Goal: Task Accomplishment & Management: Manage account settings

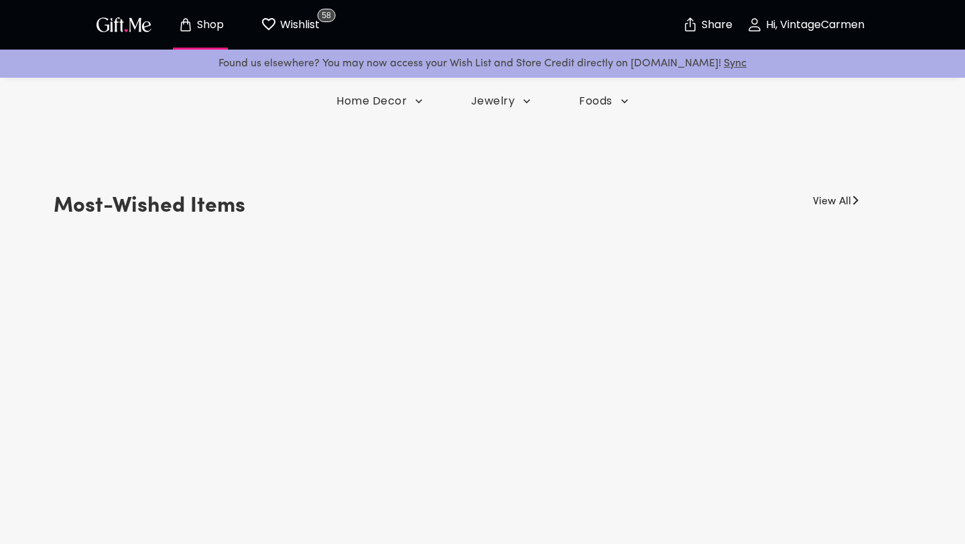
scroll to position [417, 0]
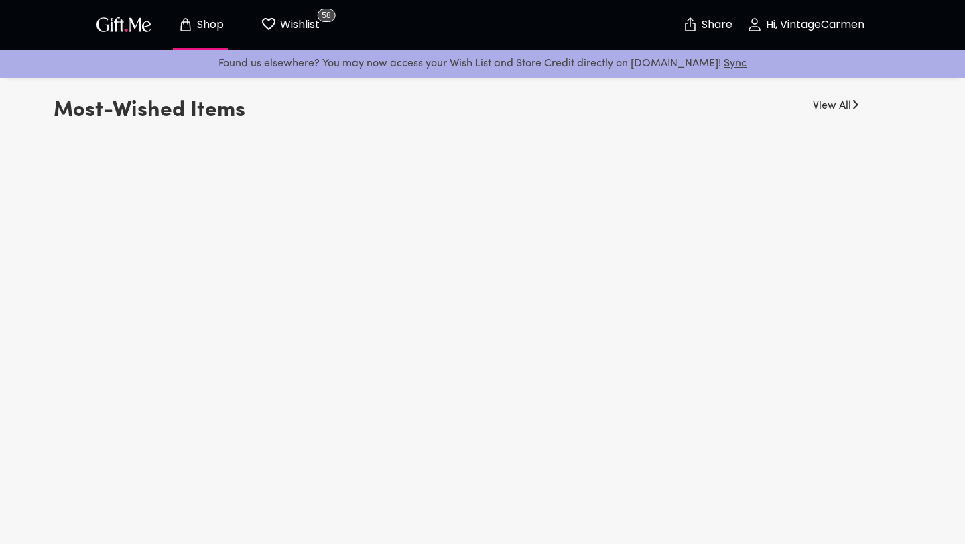
click at [277, 23] on p "Wishlist" at bounding box center [298, 24] width 43 height 17
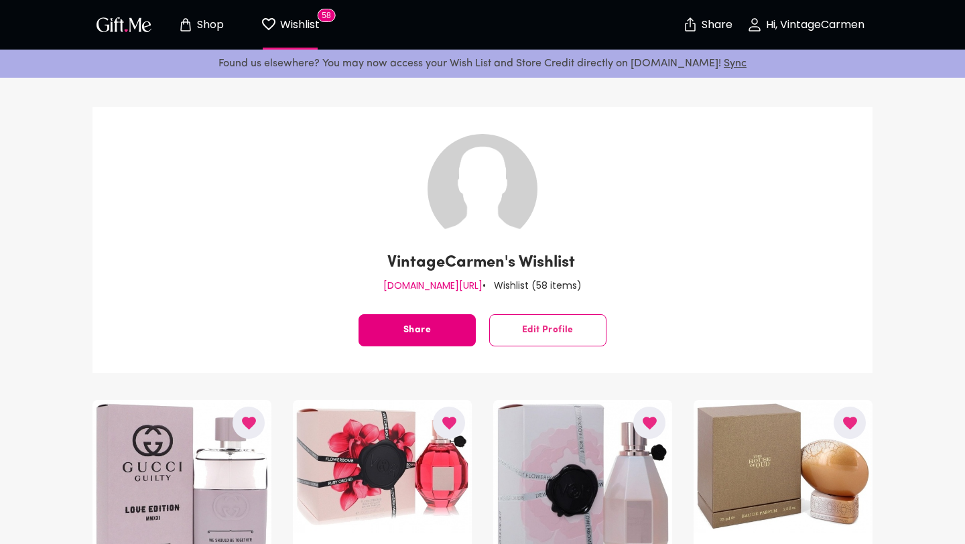
click at [215, 25] on p "Shop" at bounding box center [209, 24] width 30 height 11
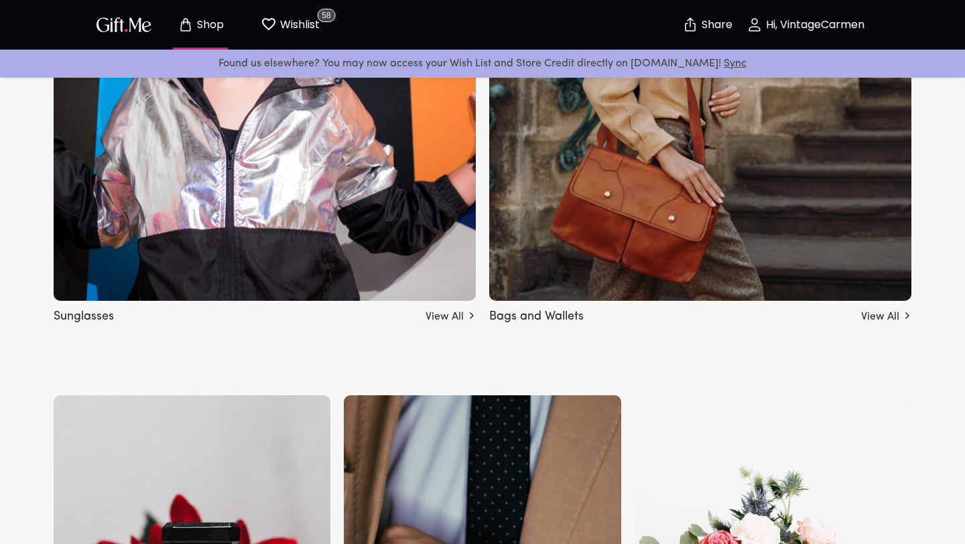
scroll to position [1174, 0]
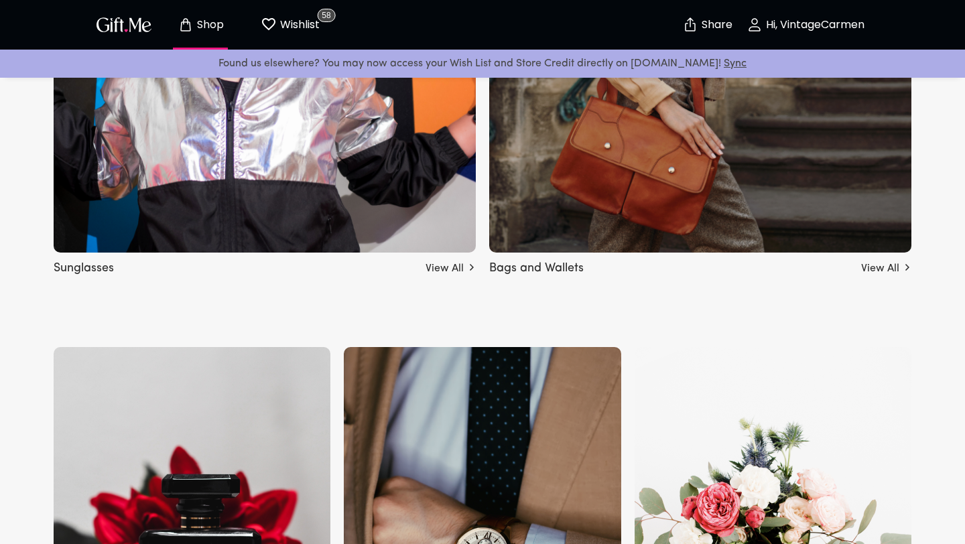
click at [507, 263] on h5 "Bags and Wallets" at bounding box center [536, 266] width 94 height 22
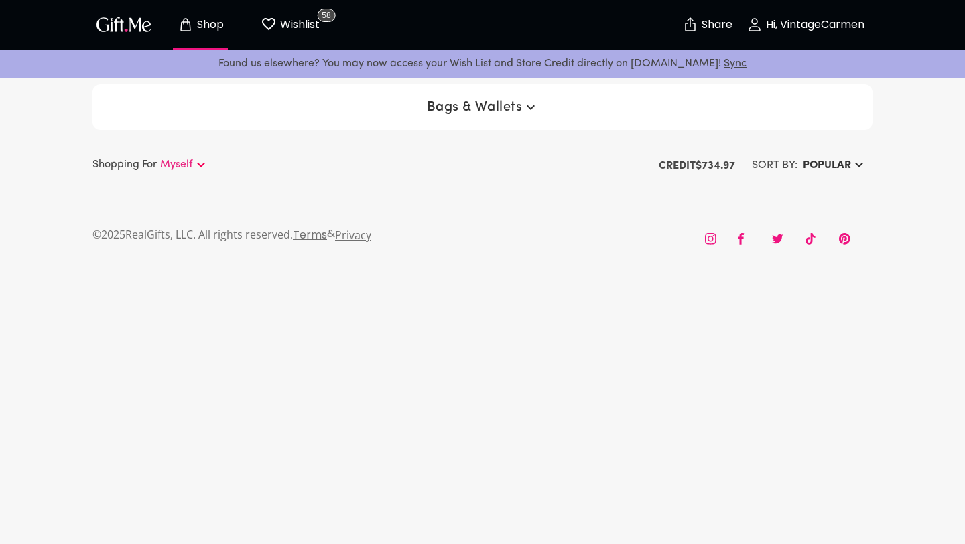
click at [507, 261] on div "© 2025 RealGifts, LLC. All rights reserved. Terms & Privacy" at bounding box center [482, 236] width 801 height 64
click at [823, 31] on p "Hi, VintageCarmen" at bounding box center [813, 24] width 102 height 11
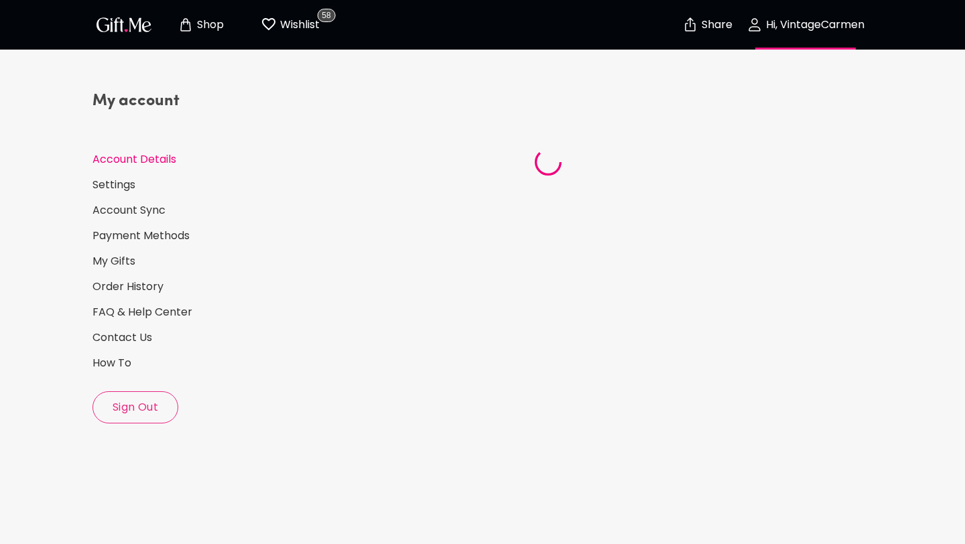
select select "US"
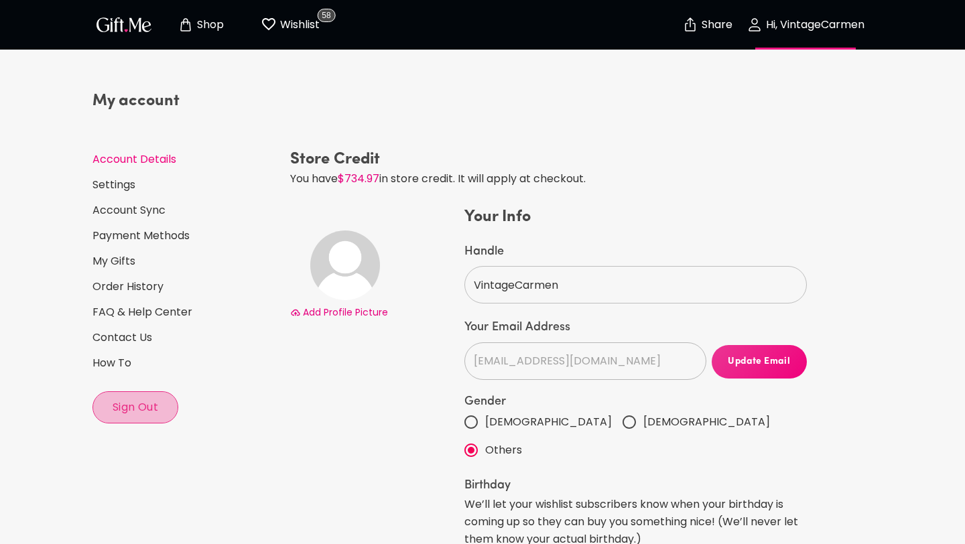
click at [149, 403] on span "Sign Out" at bounding box center [135, 407] width 84 height 15
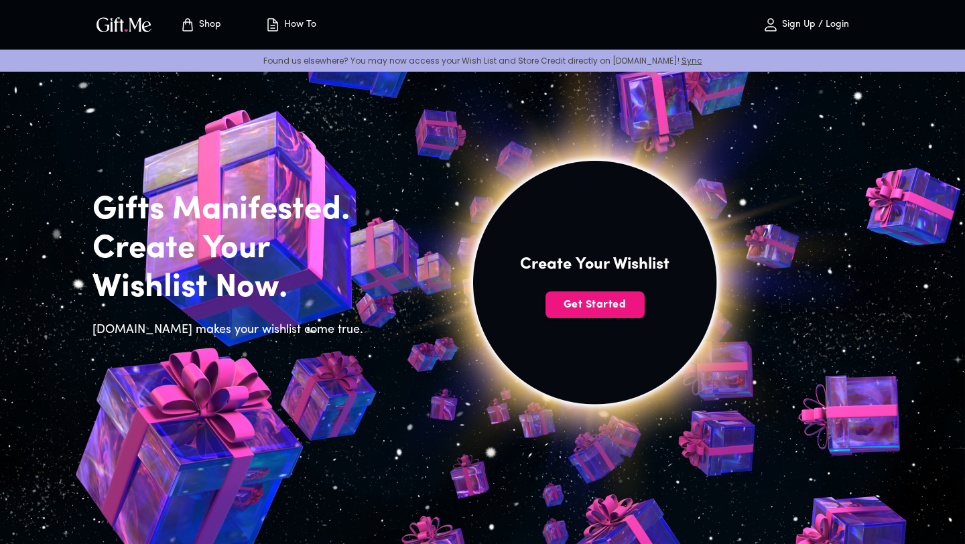
click at [799, 29] on p "Sign Up / Login" at bounding box center [814, 24] width 70 height 11
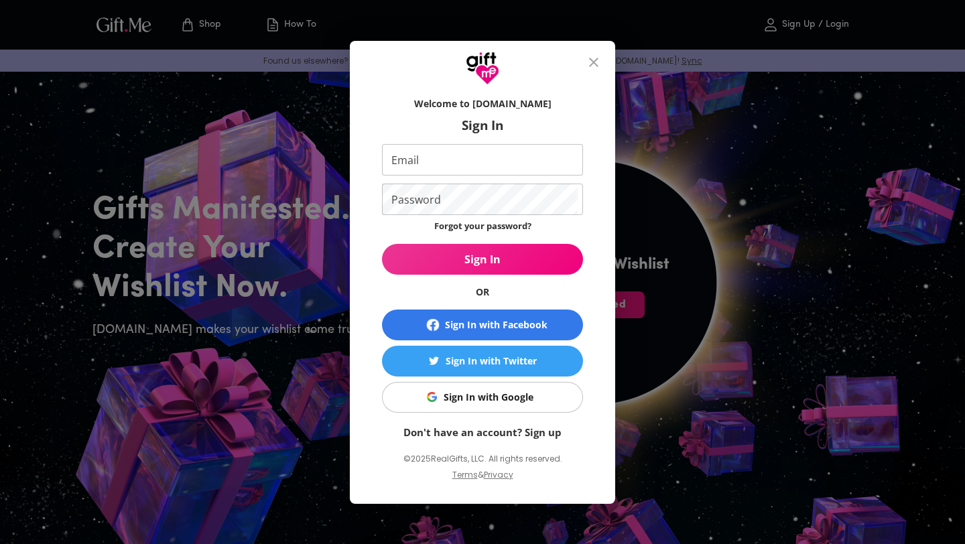
click at [529, 161] on input "Email" at bounding box center [480, 159] width 196 height 31
type input "vintagequartz@gmail.com"
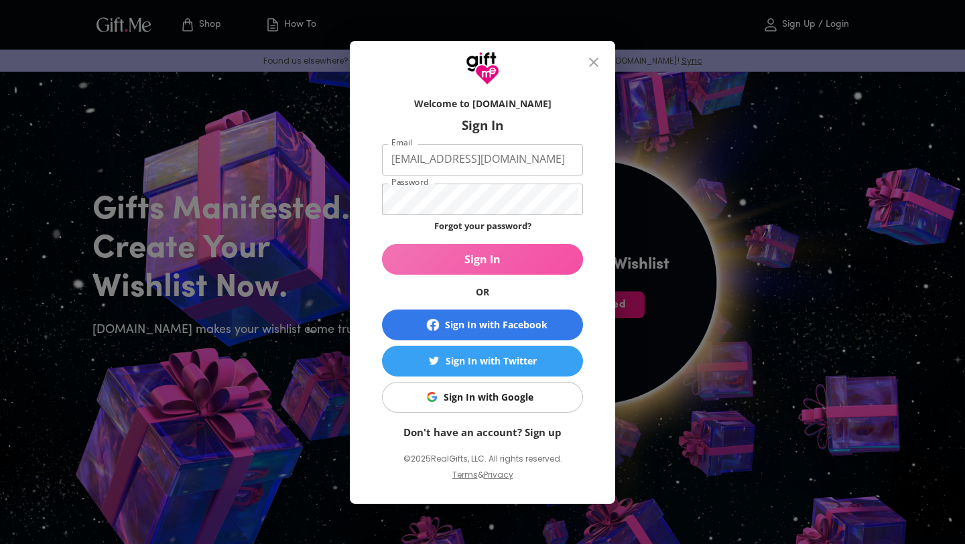
click at [492, 255] on span "Sign In" at bounding box center [482, 259] width 201 height 15
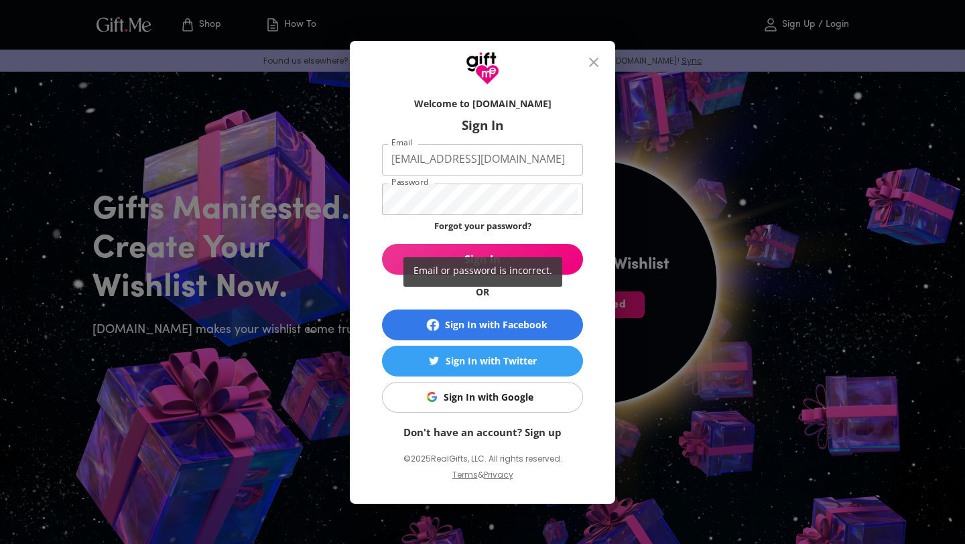
click at [494, 187] on div "Email or password is incorrect." at bounding box center [482, 272] width 965 height 544
click at [492, 196] on div "Email or password is incorrect." at bounding box center [482, 272] width 965 height 544
click at [446, 196] on div "Email or password is incorrect." at bounding box center [482, 272] width 965 height 544
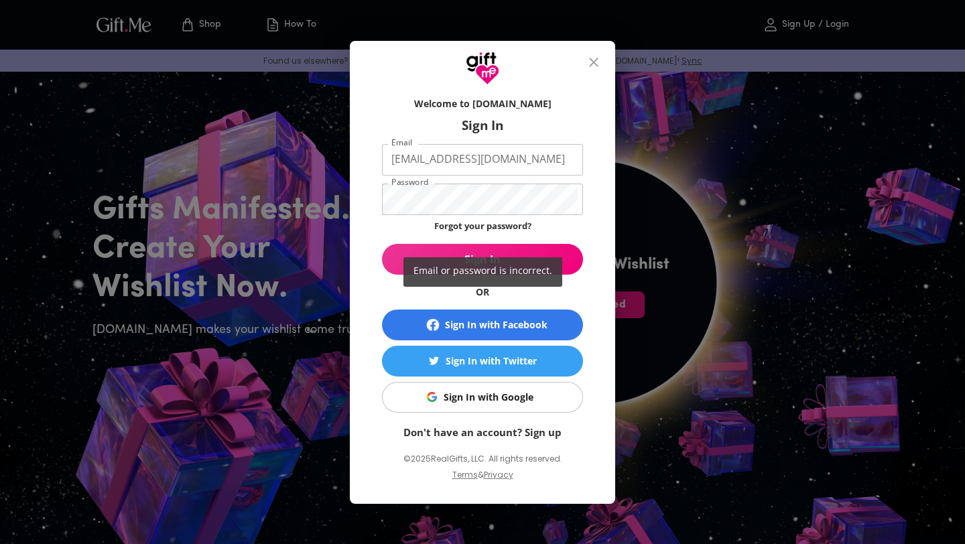
click at [446, 196] on div "Email or password is incorrect." at bounding box center [482, 272] width 965 height 544
click at [435, 208] on div "Email or password is incorrect." at bounding box center [482, 272] width 965 height 544
drag, startPoint x: 435, startPoint y: 149, endPoint x: 437, endPoint y: 137, distance: 12.1
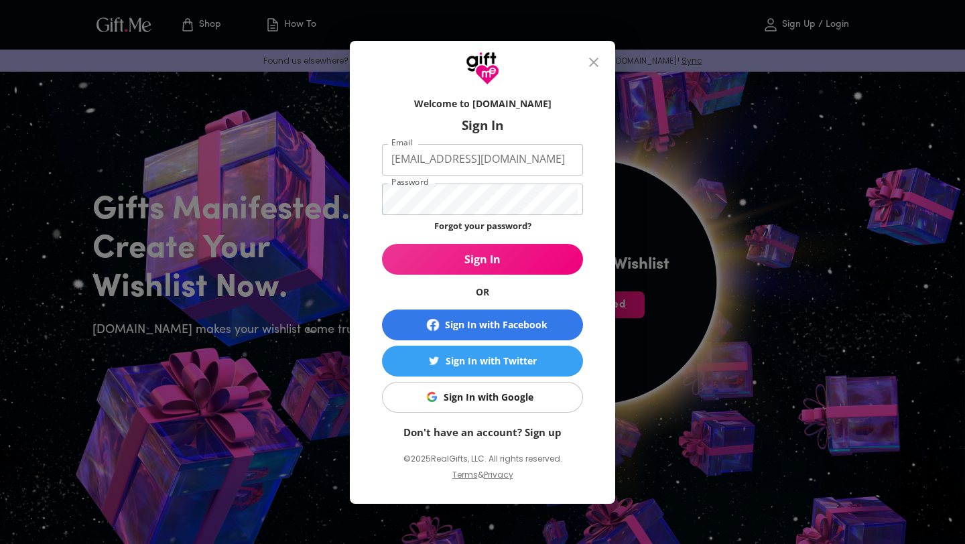
click at [441, 181] on form "Welcome to Gift.me Sign In Email vintagequartz@gmail.com Email Password Passwor…" at bounding box center [482, 264] width 201 height 349
click at [248, 168] on div "Welcome to Gift.me Sign In Email vintagequartz@gmail.com Email Password Passwor…" at bounding box center [482, 272] width 965 height 544
click at [382, 244] on button "Sign In" at bounding box center [482, 259] width 201 height 31
click at [464, 201] on div "Email or password is incorrect." at bounding box center [482, 272] width 965 height 544
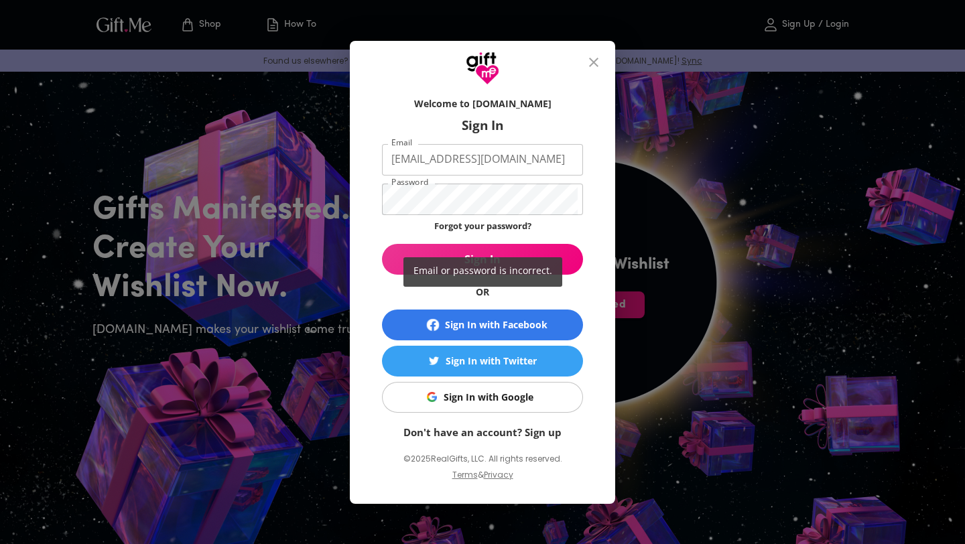
click at [460, 203] on div "Email or password is incorrect." at bounding box center [482, 272] width 965 height 544
click at [459, 204] on div "Email or password is incorrect." at bounding box center [482, 272] width 965 height 544
click at [458, 204] on div "Email or password is incorrect." at bounding box center [482, 272] width 965 height 544
click at [385, 204] on div "Email or password is incorrect." at bounding box center [482, 272] width 965 height 544
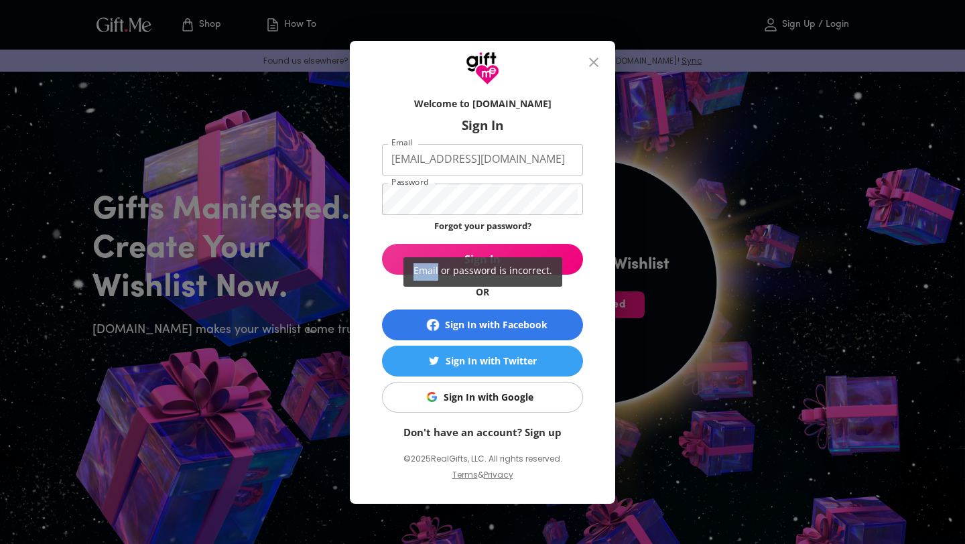
click at [387, 202] on div "Email or password is incorrect." at bounding box center [482, 272] width 965 height 544
click at [387, 196] on div "Email or password is incorrect." at bounding box center [482, 272] width 965 height 544
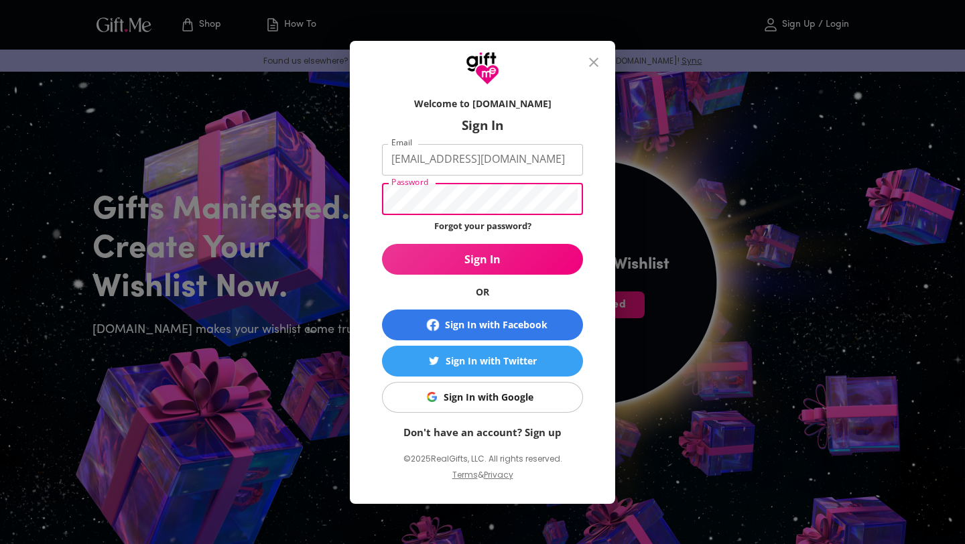
click at [356, 178] on div "Welcome to Gift.me Sign In Email vintagequartz@gmail.com Email Password Passwor…" at bounding box center [482, 294] width 265 height 419
click at [622, 347] on div "Welcome to Gift.me Sign In Email vintagequartz@gmail.com Email Password Passwor…" at bounding box center [482, 272] width 965 height 544
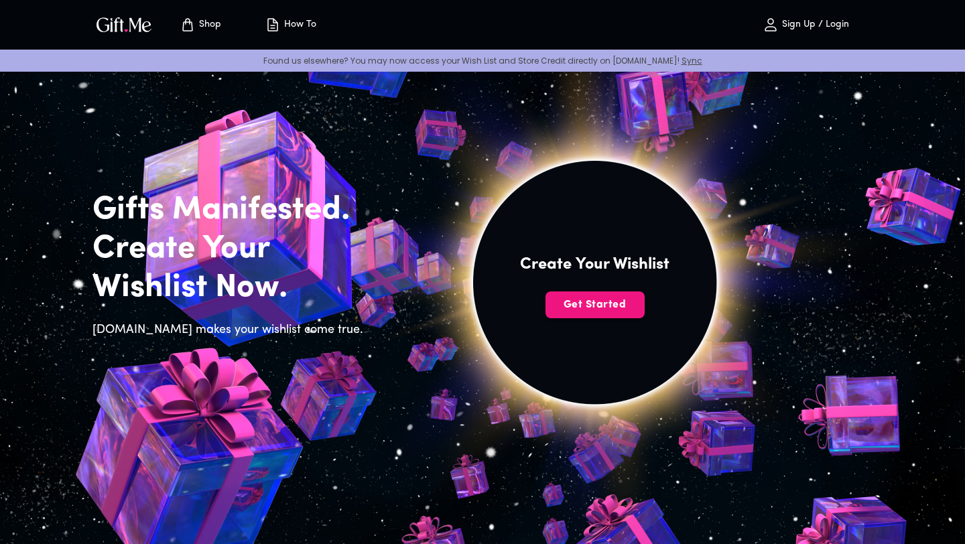
click at [795, 21] on p "Sign Up / Login" at bounding box center [814, 24] width 70 height 11
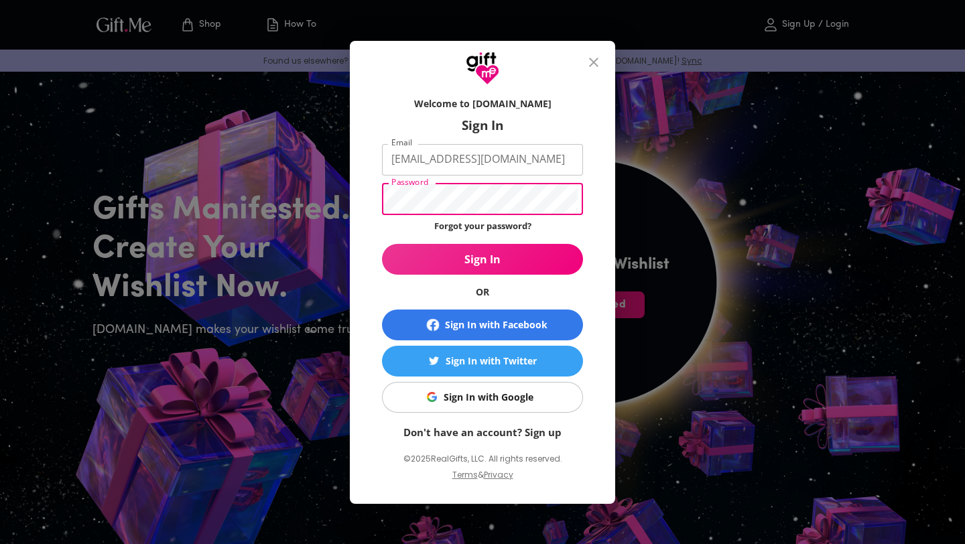
click at [361, 169] on div "Welcome to Gift.me Sign In Email vintagequartz@gmail.com Email Password Passwor…" at bounding box center [482, 294] width 265 height 419
click at [382, 244] on button "Sign In" at bounding box center [482, 259] width 201 height 31
click at [455, 189] on div "Email or password is incorrect." at bounding box center [482, 272] width 965 height 544
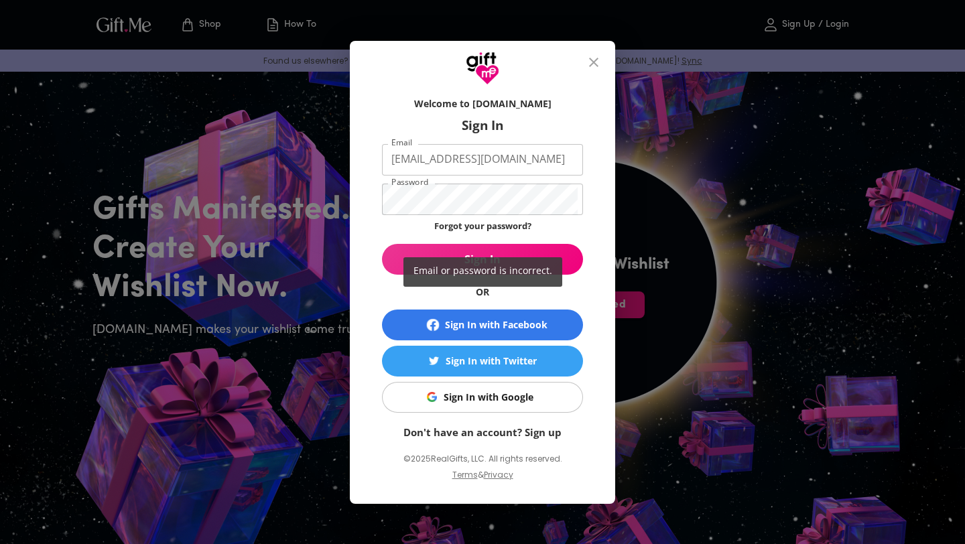
click at [455, 194] on div "Email or password is incorrect." at bounding box center [482, 272] width 965 height 544
click at [453, 194] on div "Email or password is incorrect." at bounding box center [482, 272] width 965 height 544
click at [453, 193] on div "Email or password is incorrect." at bounding box center [482, 272] width 965 height 544
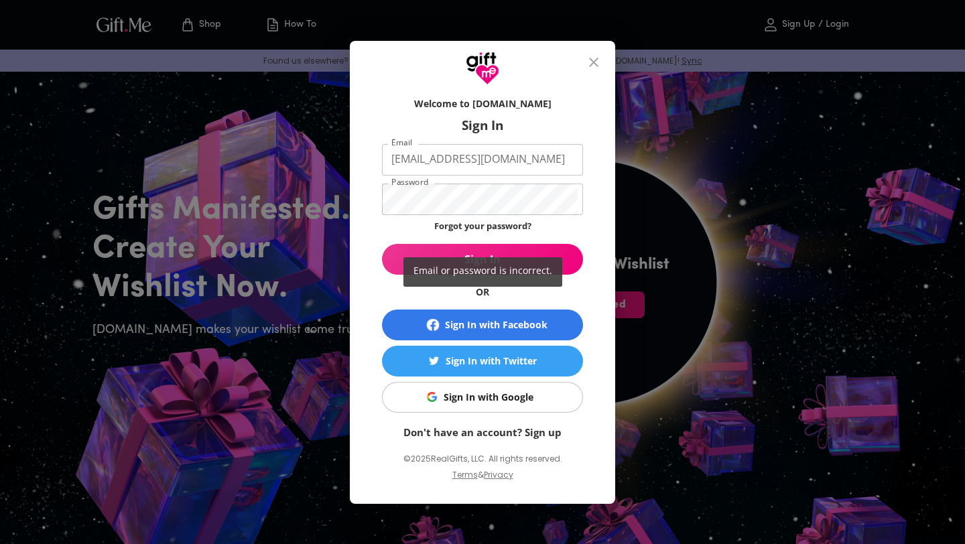
click at [425, 200] on div "Email or password is incorrect." at bounding box center [482, 272] width 965 height 544
click at [425, 201] on div "Email or password is incorrect." at bounding box center [482, 272] width 965 height 544
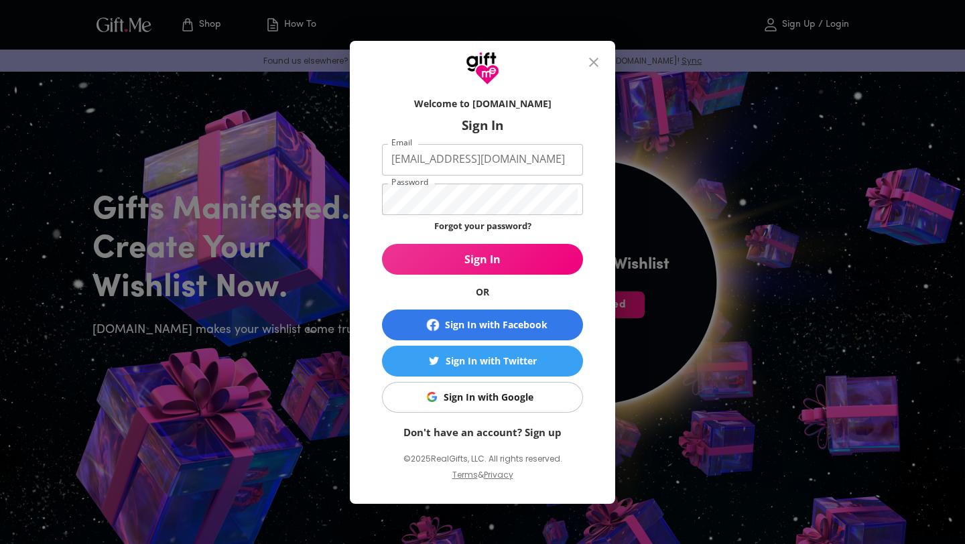
click at [425, 200] on div "Email or password is incorrect." at bounding box center [482, 272] width 965 height 544
click at [382, 244] on button "Sign In" at bounding box center [482, 259] width 201 height 31
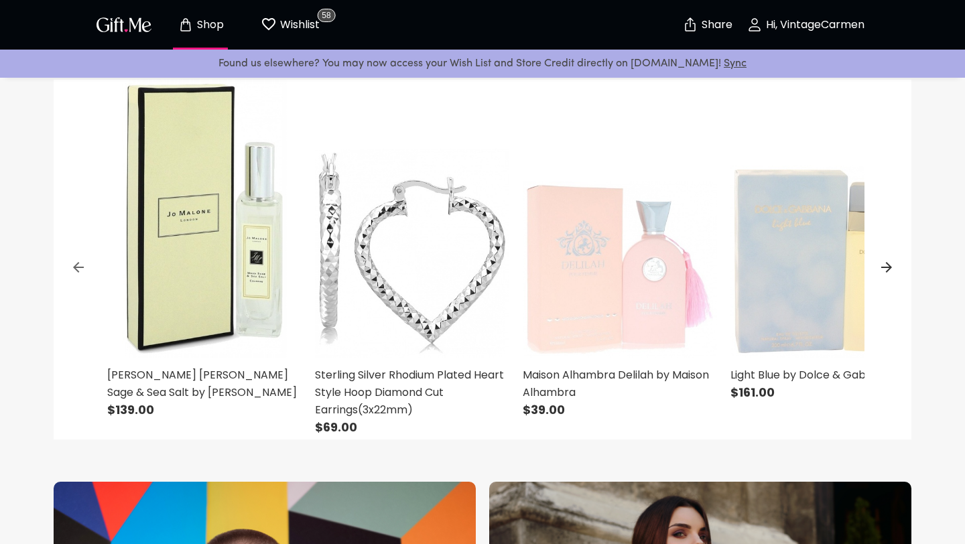
scroll to position [482, 0]
click at [887, 266] on icon at bounding box center [886, 268] width 16 height 16
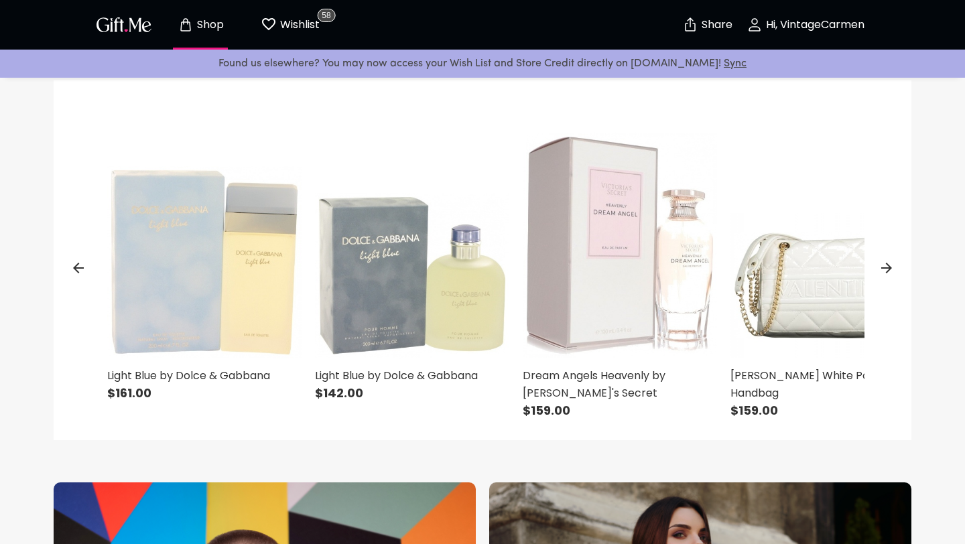
click at [888, 267] on icon at bounding box center [886, 268] width 16 height 16
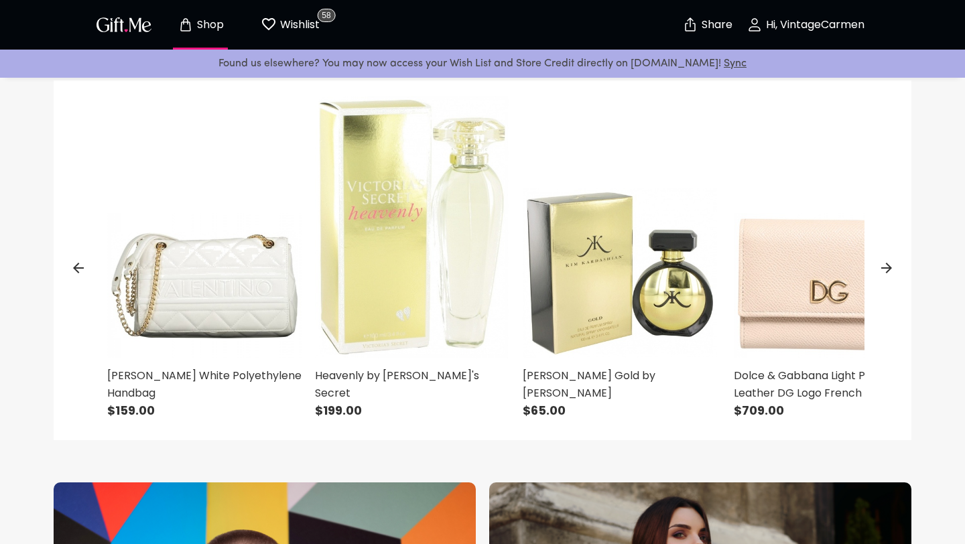
click at [882, 273] on icon at bounding box center [886, 268] width 16 height 16
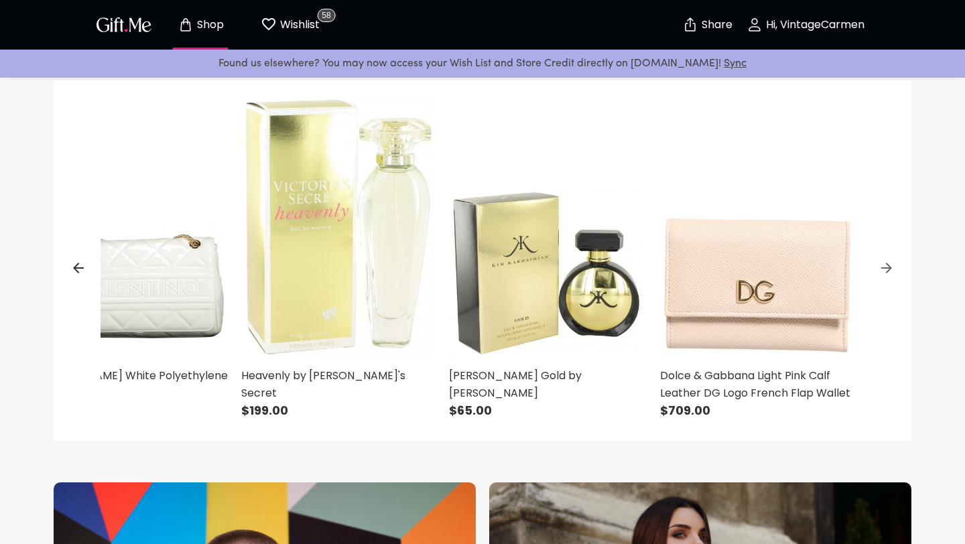
click at [884, 274] on icon at bounding box center [886, 268] width 16 height 16
click at [884, 273] on icon at bounding box center [886, 268] width 16 height 16
click at [884, 270] on icon at bounding box center [886, 268] width 16 height 16
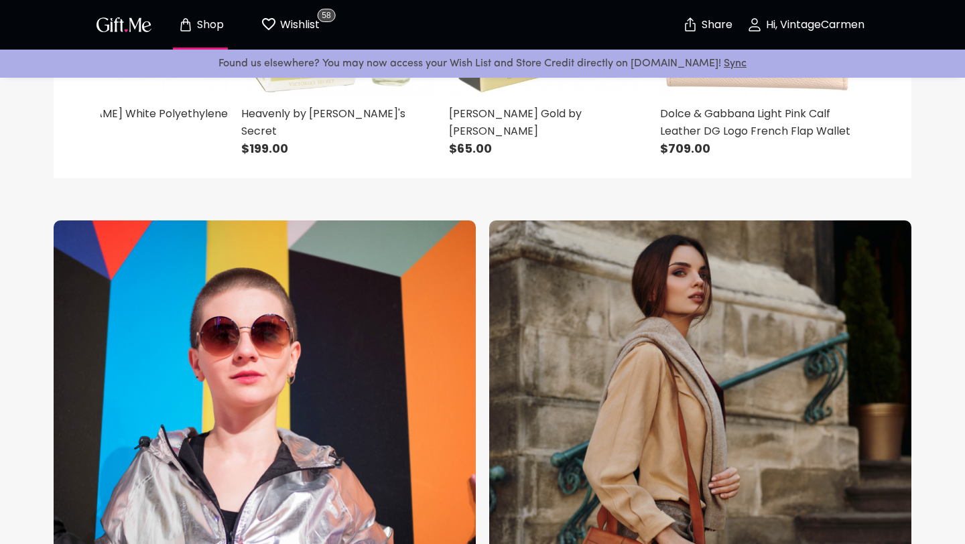
scroll to position [742, 0]
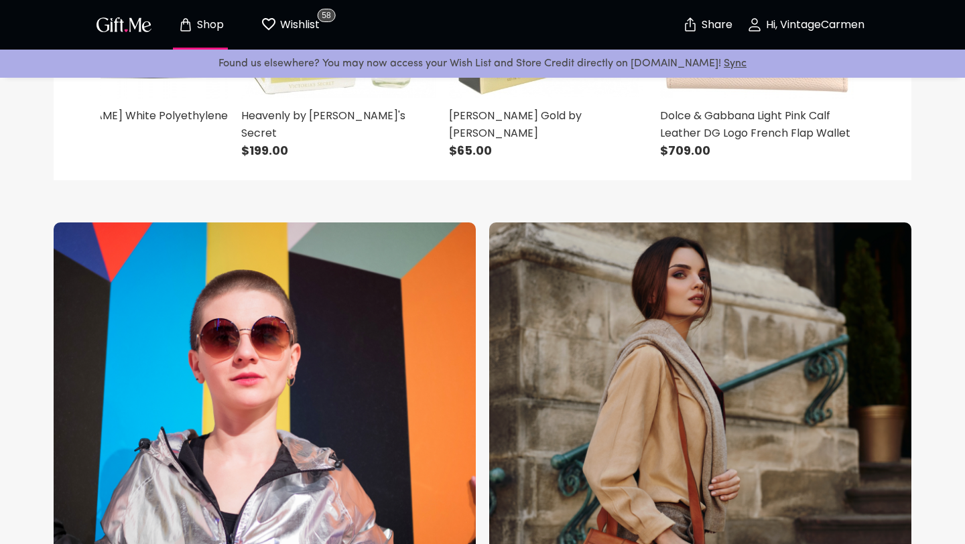
click at [762, 25] on icon "button" at bounding box center [754, 25] width 16 height 16
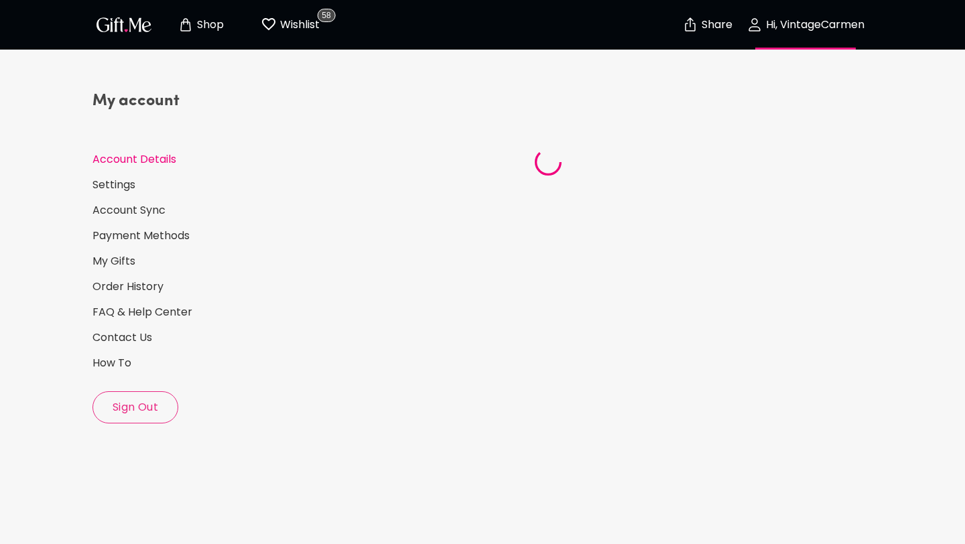
select select "US"
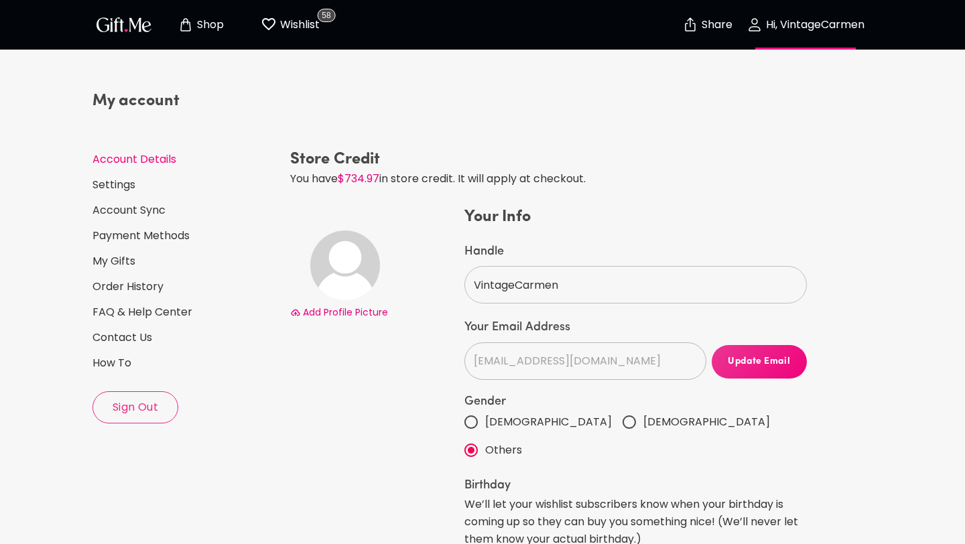
click at [298, 32] on p "Wishlist" at bounding box center [298, 24] width 43 height 17
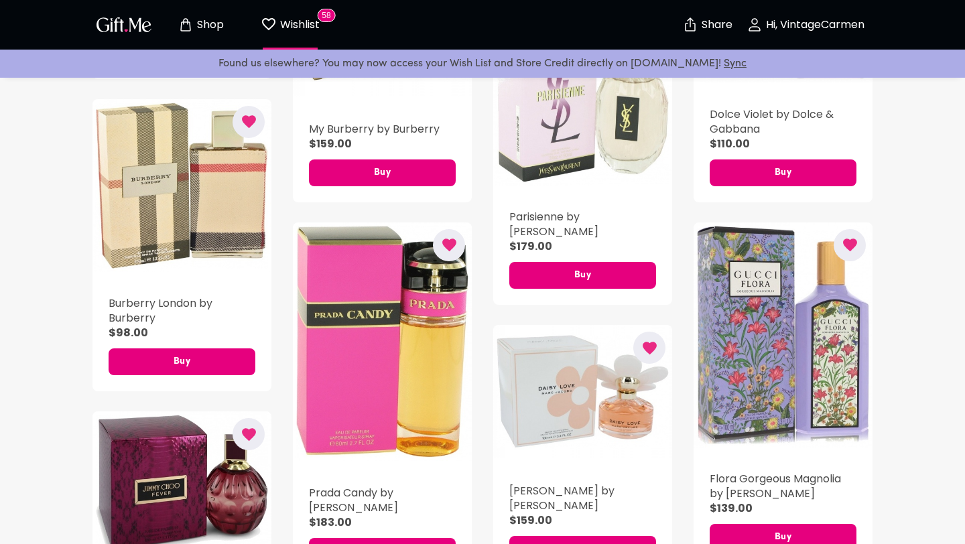
scroll to position [2035, 0]
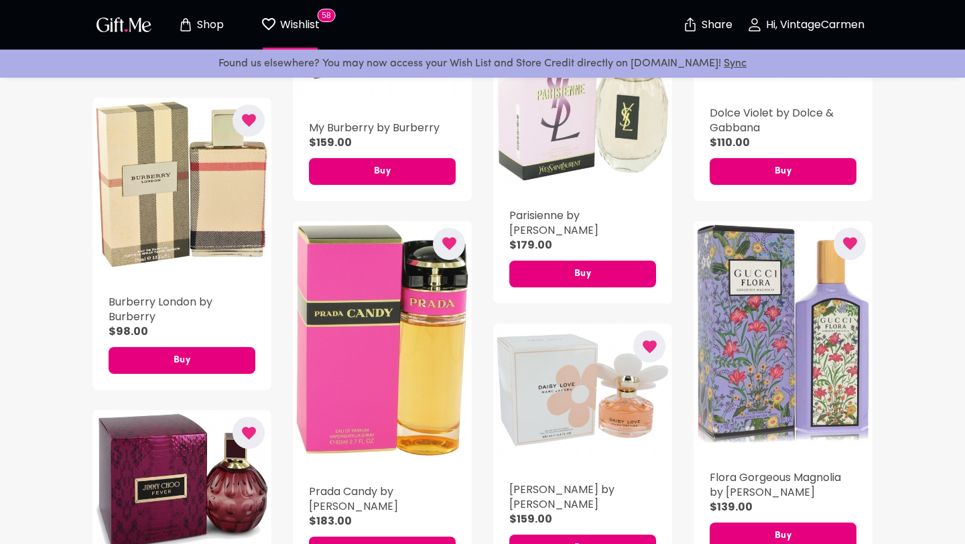
click at [801, 27] on p "Hi, VintageCarmen" at bounding box center [813, 24] width 102 height 11
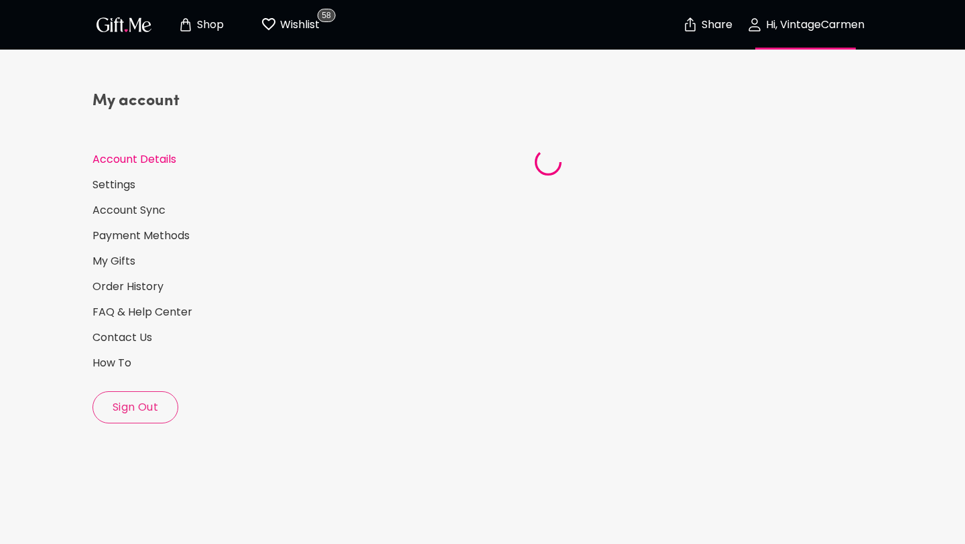
select select "US"
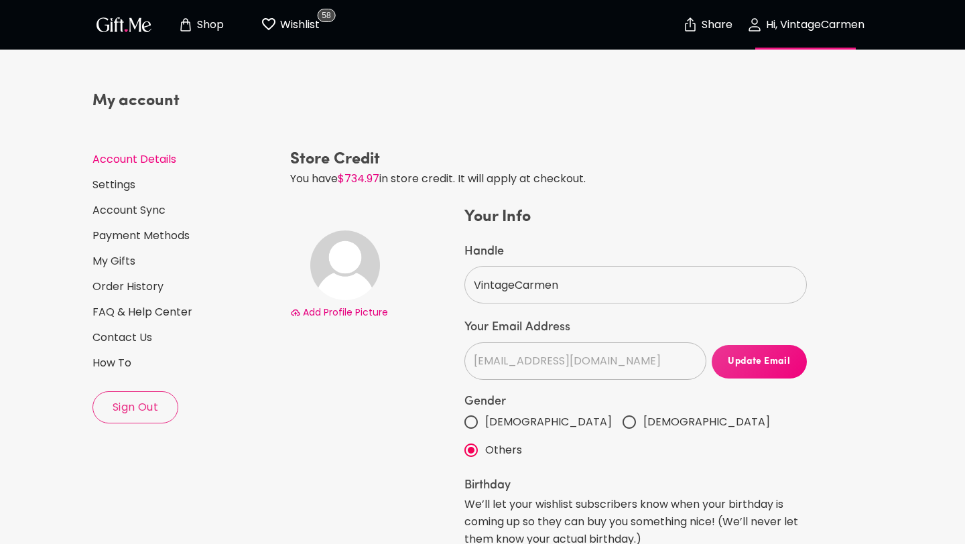
click at [306, 31] on p "Wishlist" at bounding box center [298, 24] width 43 height 17
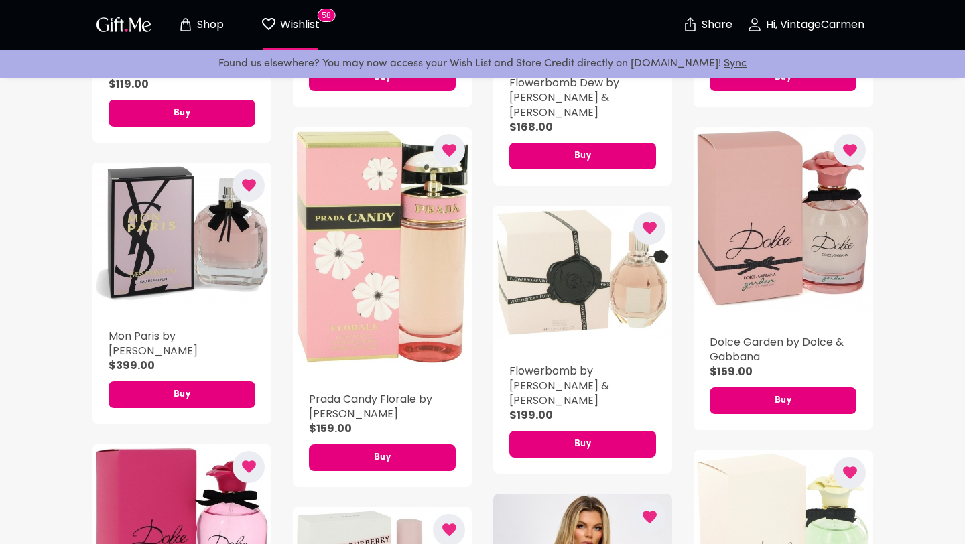
scroll to position [561, 0]
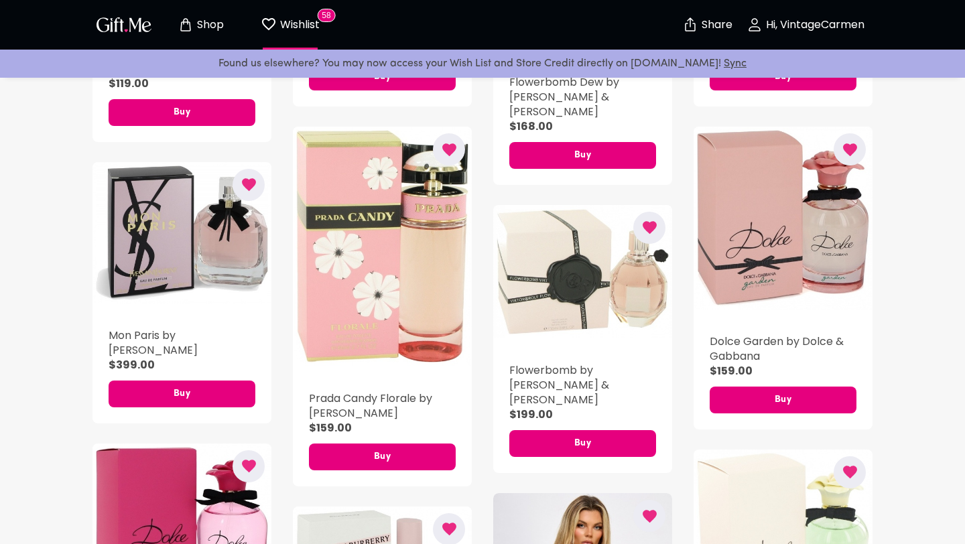
click at [218, 31] on p "Shop" at bounding box center [209, 24] width 30 height 11
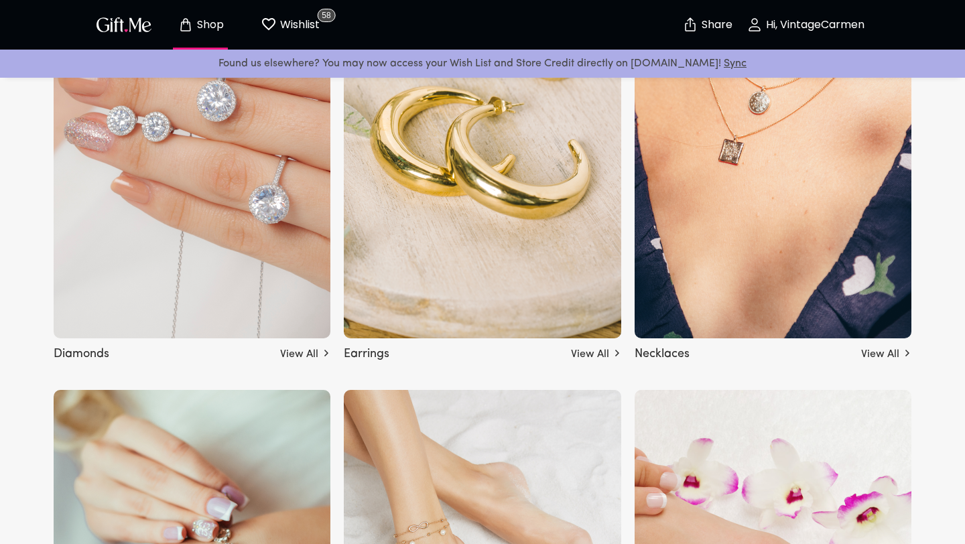
scroll to position [2496, 0]
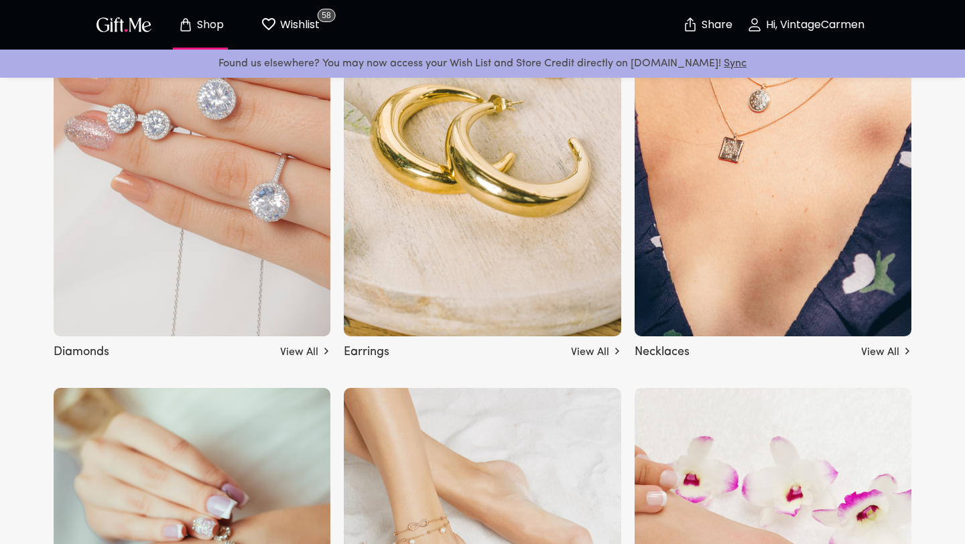
click at [155, 177] on img at bounding box center [192, 148] width 277 height 375
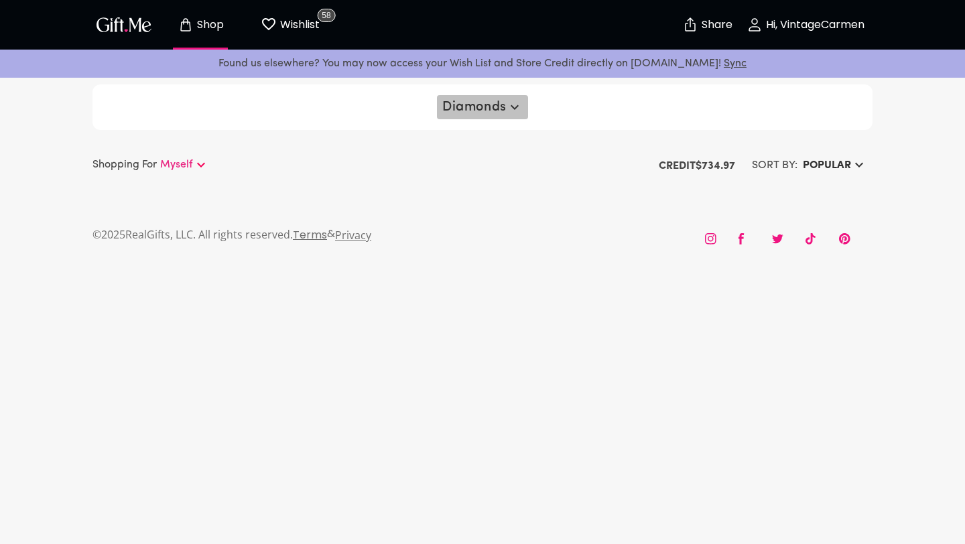
click at [506, 99] on icon "button" at bounding box center [514, 107] width 16 height 16
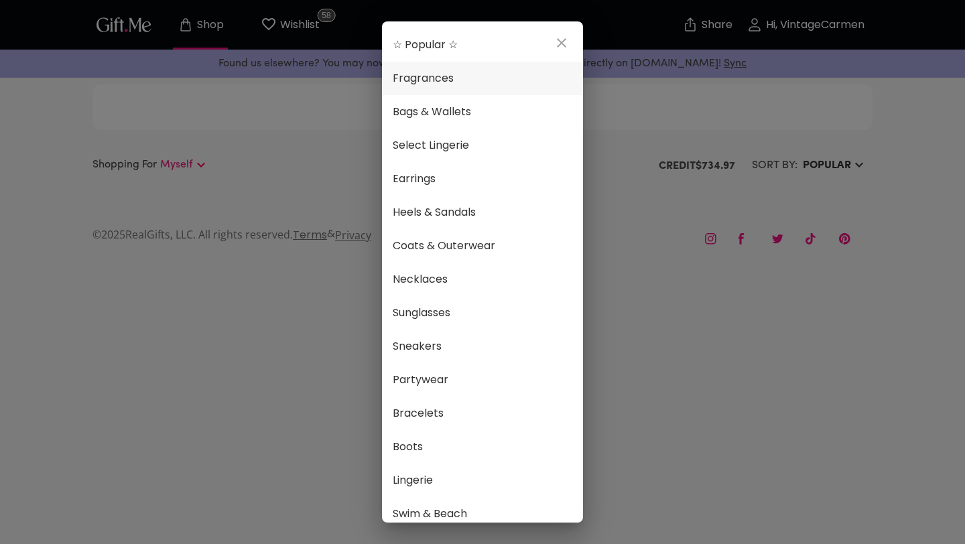
click at [436, 79] on span "Fragrances" at bounding box center [483, 78] width 180 height 17
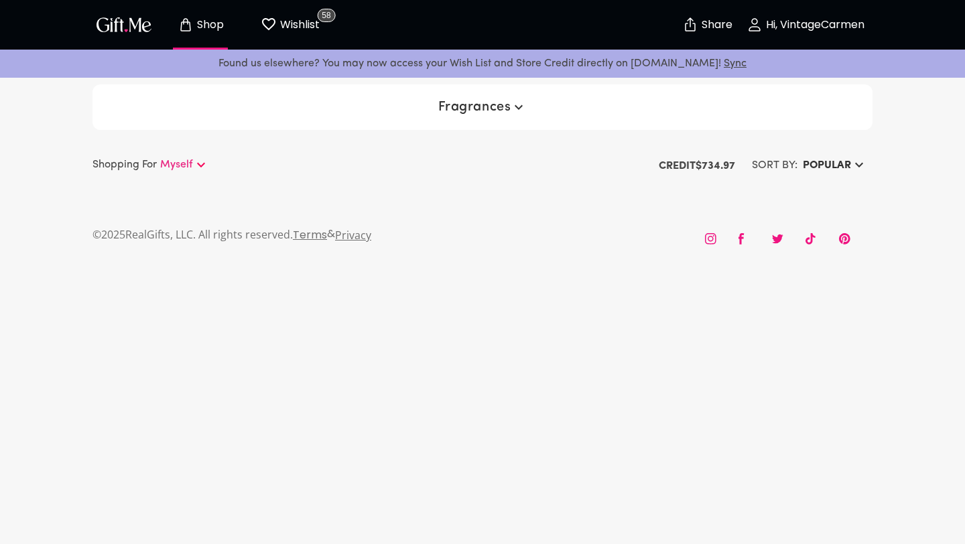
click at [440, 122] on div "Fragrances" at bounding box center [482, 107] width 780 height 46
click at [478, 89] on div "Fragrances" at bounding box center [482, 107] width 780 height 46
click at [479, 133] on div "Fragrances Shopping For Myself SORT BY: Popular Credit $ 734.97" at bounding box center [482, 126] width 965 height 104
click at [480, 121] on div "Fragrances" at bounding box center [482, 107] width 780 height 46
click at [482, 106] on span "Fragrances" at bounding box center [482, 107] width 89 height 16
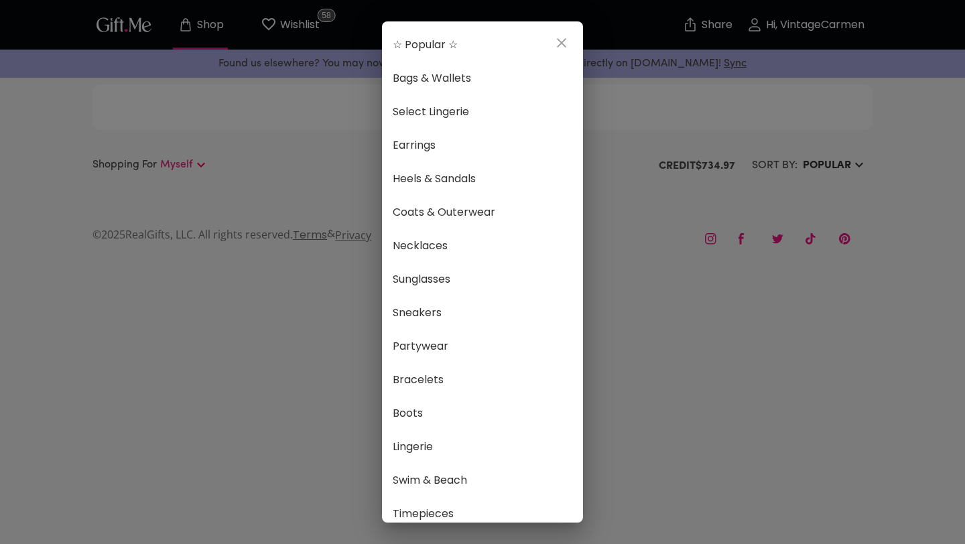
click at [826, 160] on div "☆ Popular ☆ Bags & Wallets Select Lingerie Earrings Heels & Sandals Coats & Out…" at bounding box center [482, 272] width 965 height 544
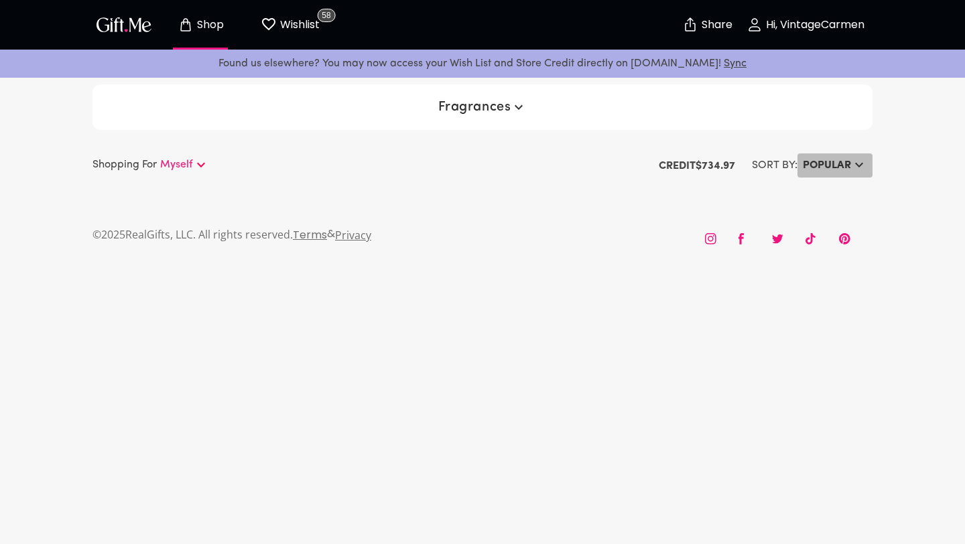
click at [826, 161] on h6 "Popular" at bounding box center [827, 165] width 48 height 16
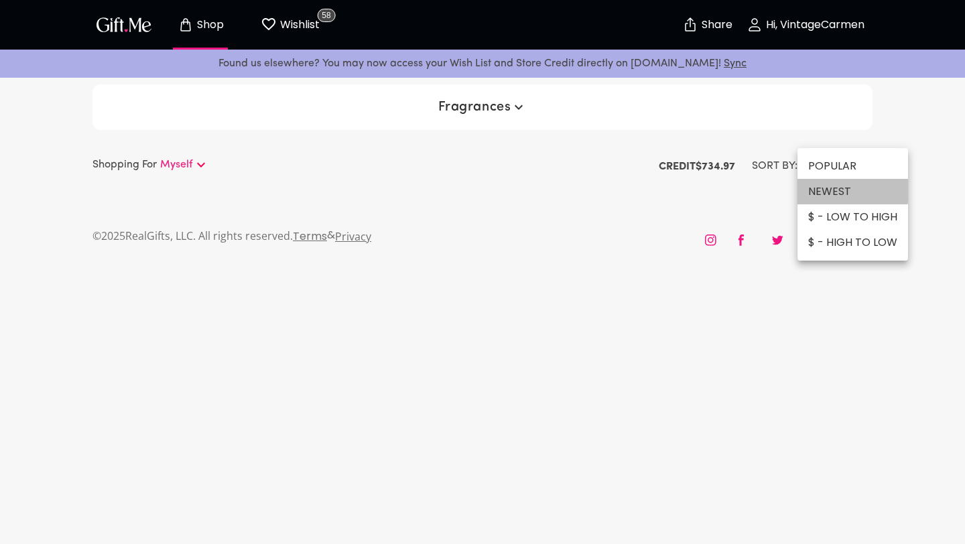
click at [826, 184] on li "NEWEST" at bounding box center [852, 191] width 111 height 25
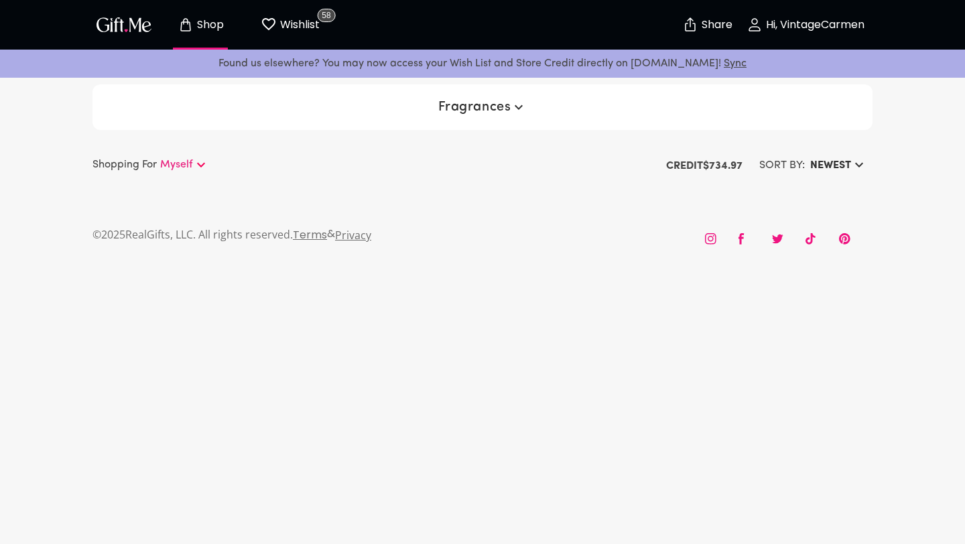
click at [819, 157] on h6 "NEWEST" at bounding box center [830, 165] width 41 height 16
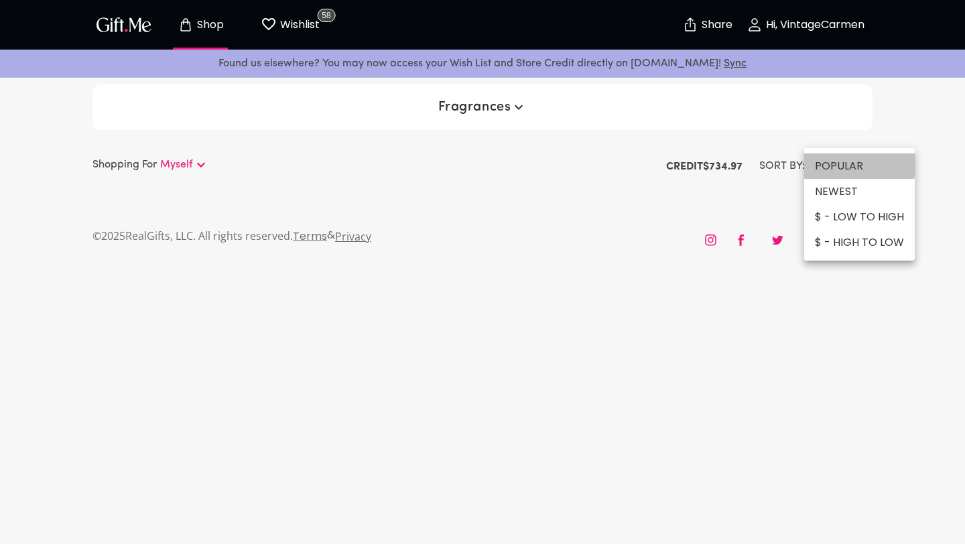
click at [823, 164] on li "POPULAR" at bounding box center [859, 165] width 111 height 25
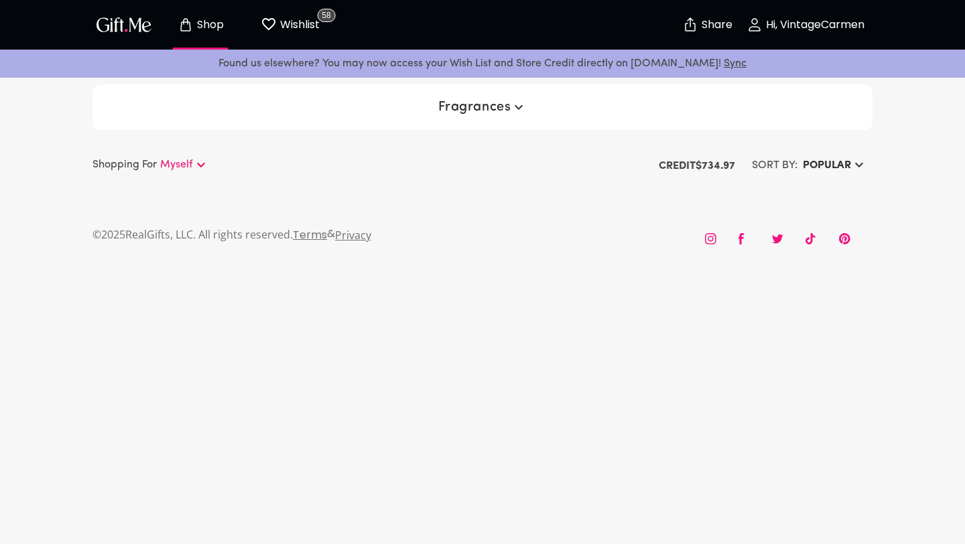
click at [822, 165] on h6 "POPULAR" at bounding box center [827, 165] width 48 height 16
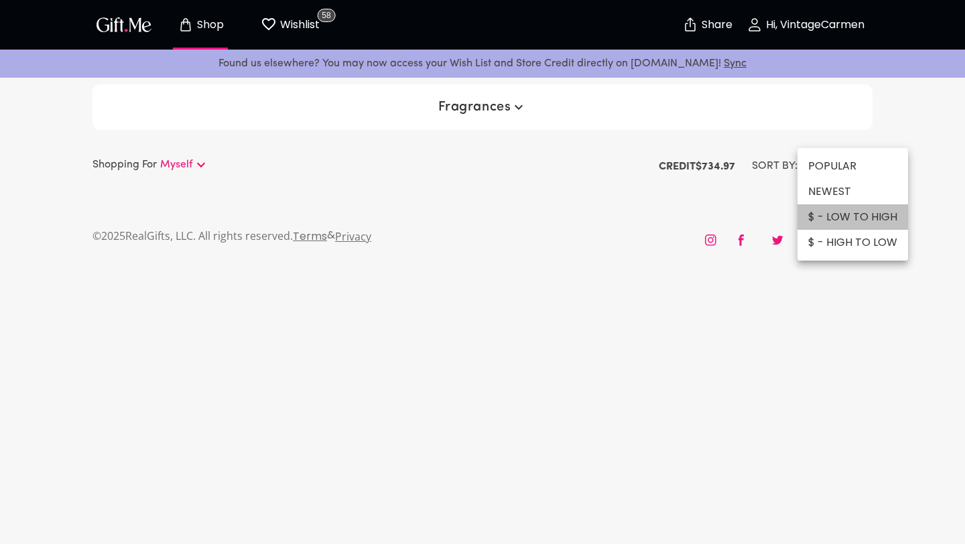
click at [839, 222] on li "$ - LOW TO HIGH" at bounding box center [852, 216] width 111 height 25
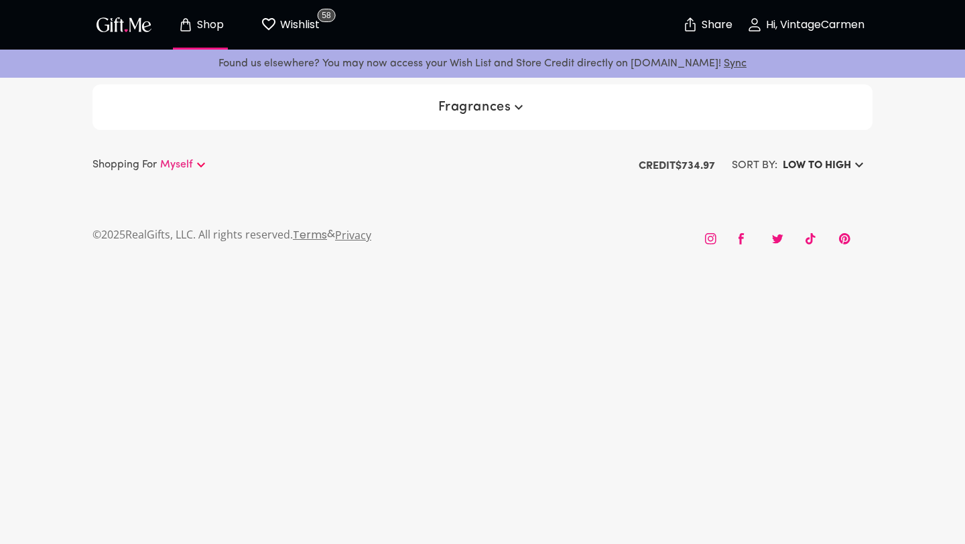
click at [764, 29] on p "Hi, VintageCarmen" at bounding box center [813, 24] width 102 height 11
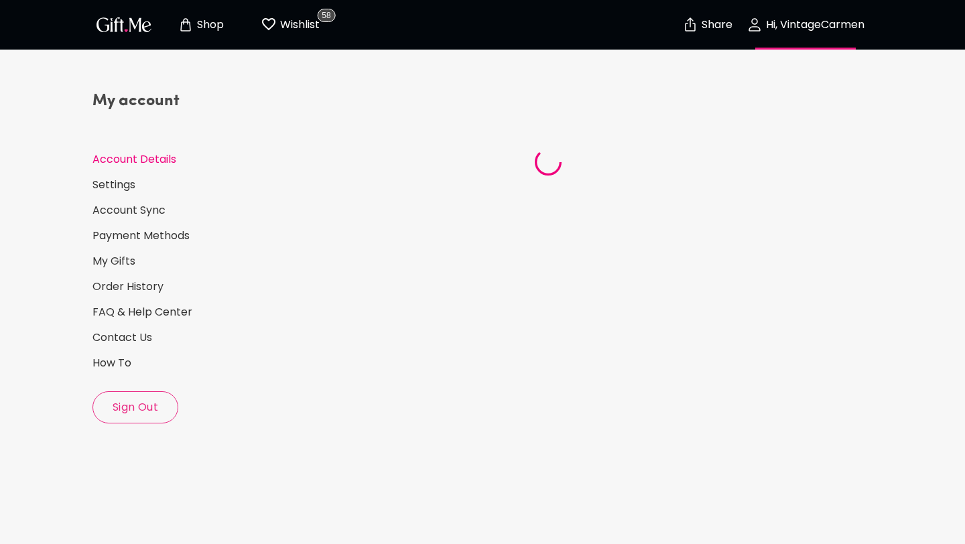
select select "US"
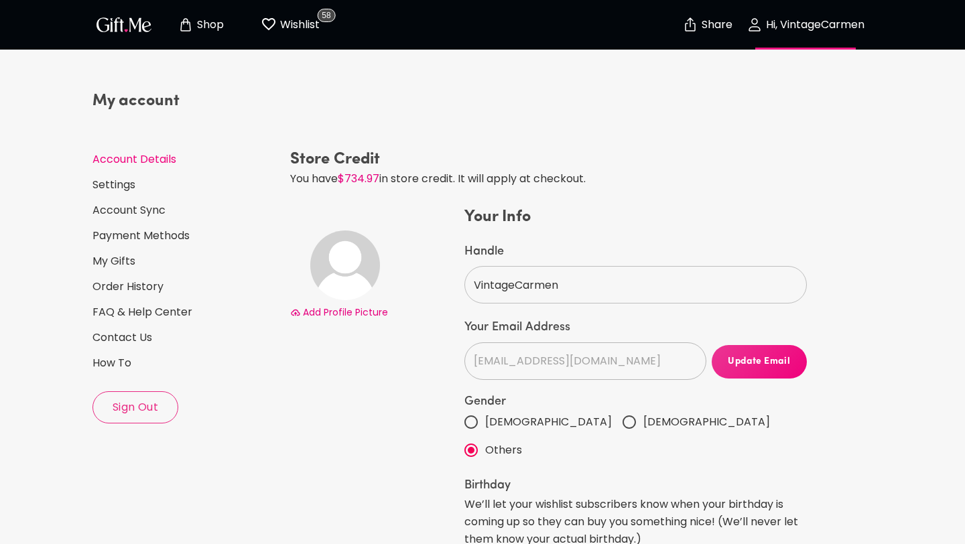
click at [783, 21] on p "Hi, VintageCarmen" at bounding box center [813, 24] width 102 height 11
click at [826, 29] on p "Hi, VintageCarmen" at bounding box center [813, 24] width 102 height 11
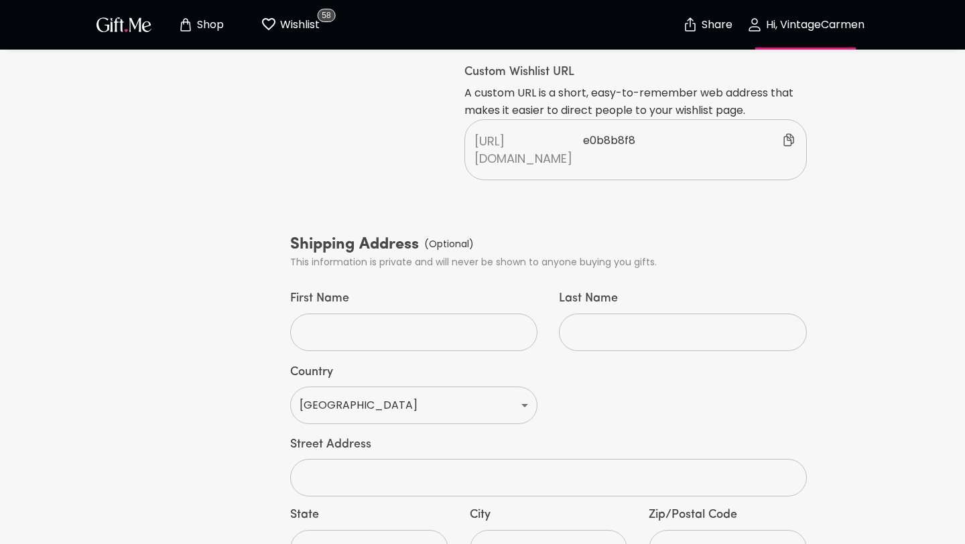
scroll to position [690, 0]
